Goal: Navigation & Orientation: Go to known website

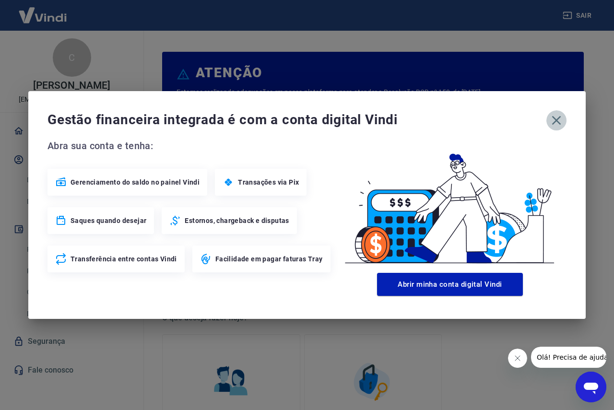
click at [560, 118] on icon "button" at bounding box center [556, 120] width 9 height 9
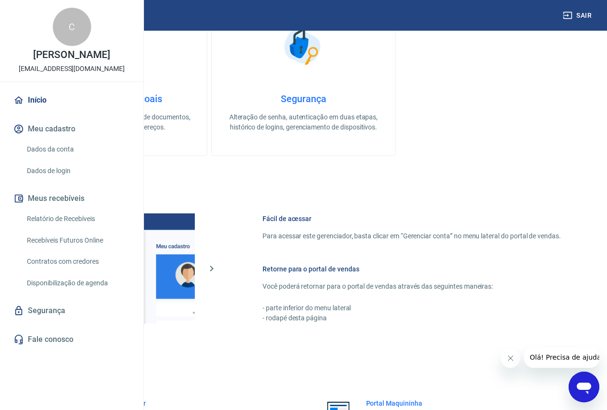
scroll to position [477, 0]
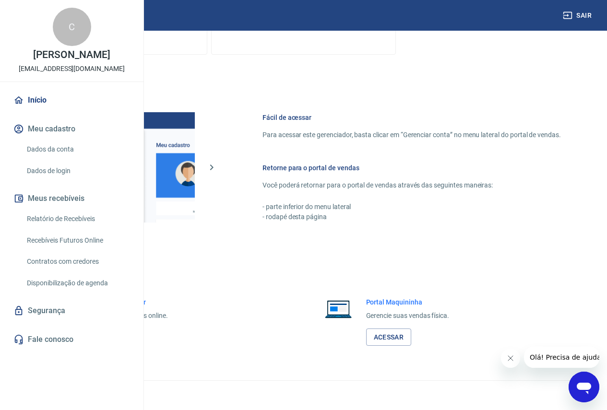
click at [128, 335] on link "Acessar" at bounding box center [106, 338] width 46 height 18
